Goal: Task Accomplishment & Management: Manage account settings

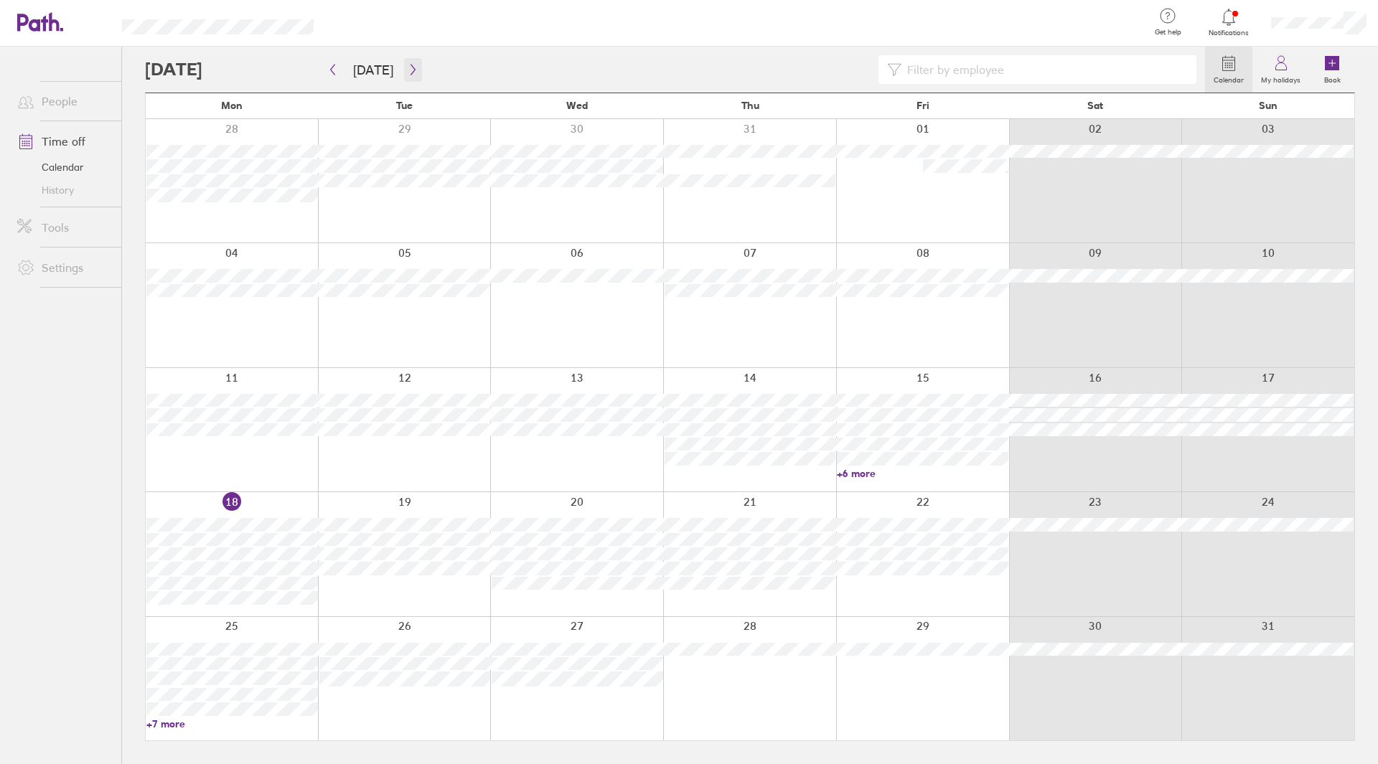
click at [408, 72] on icon "button" at bounding box center [413, 69] width 11 height 11
